Goal: Navigation & Orientation: Find specific page/section

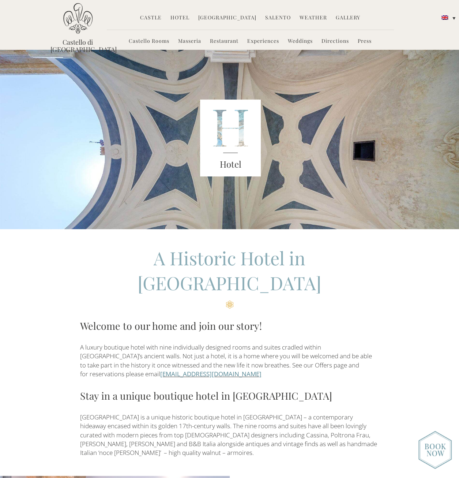
click at [138, 39] on link "Castello Rooms" at bounding box center [149, 41] width 41 height 8
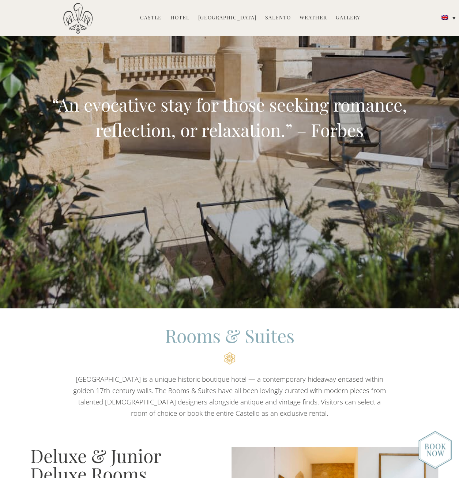
scroll to position [476, 0]
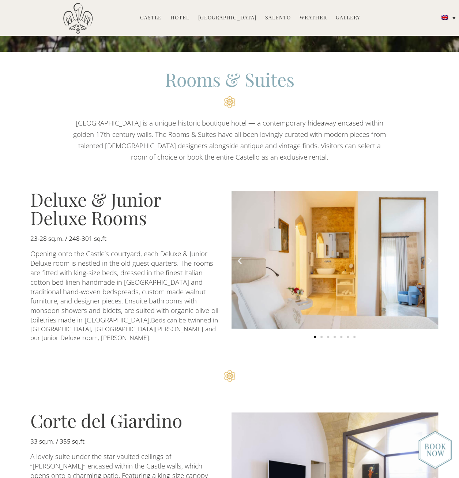
click at [430, 257] on icon "Next slide" at bounding box center [430, 260] width 9 height 9
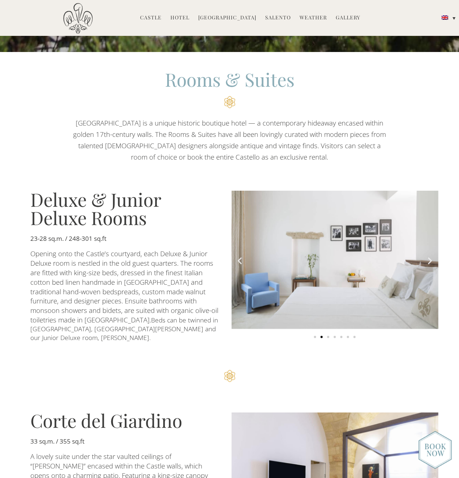
click at [430, 257] on icon "Next slide" at bounding box center [430, 260] width 9 height 9
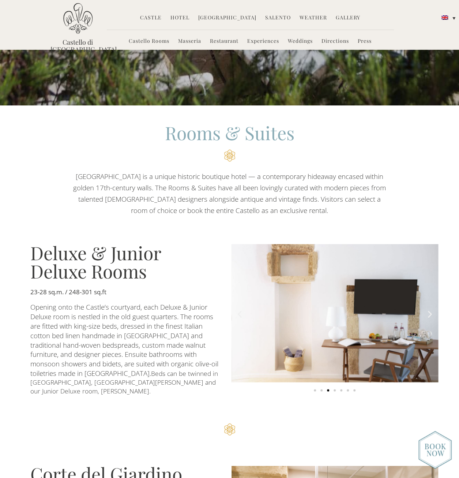
scroll to position [293, 0]
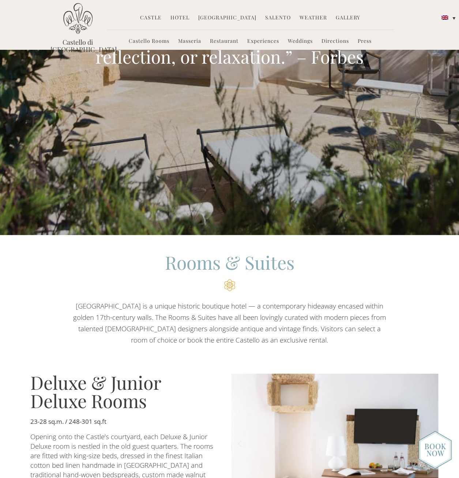
click at [190, 19] on link "Hotel" at bounding box center [180, 18] width 19 height 8
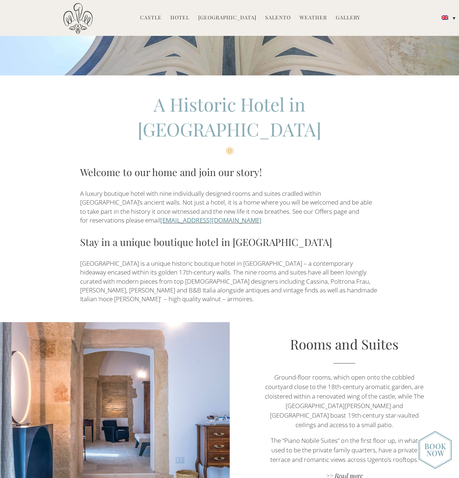
scroll to position [183, 0]
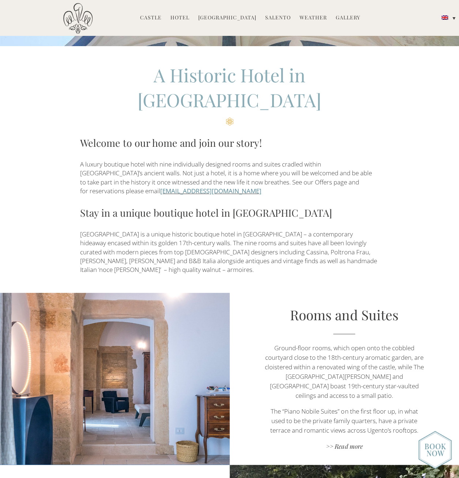
click at [207, 187] on link "[EMAIL_ADDRESS][DOMAIN_NAME]" at bounding box center [210, 191] width 101 height 8
click at [85, 15] on img at bounding box center [77, 18] width 29 height 31
